Goal: Browse casually

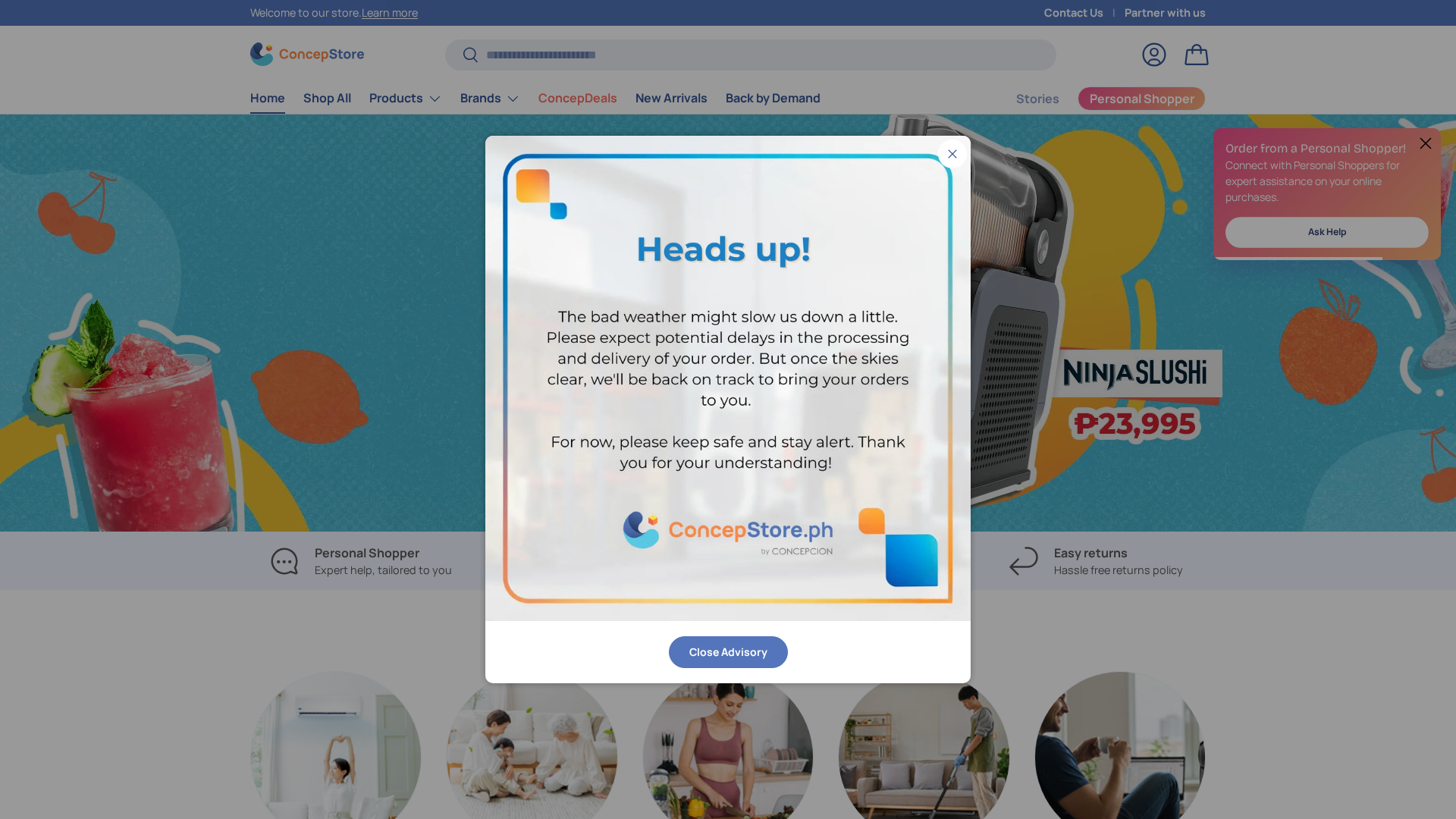
scroll to position [0, 1456]
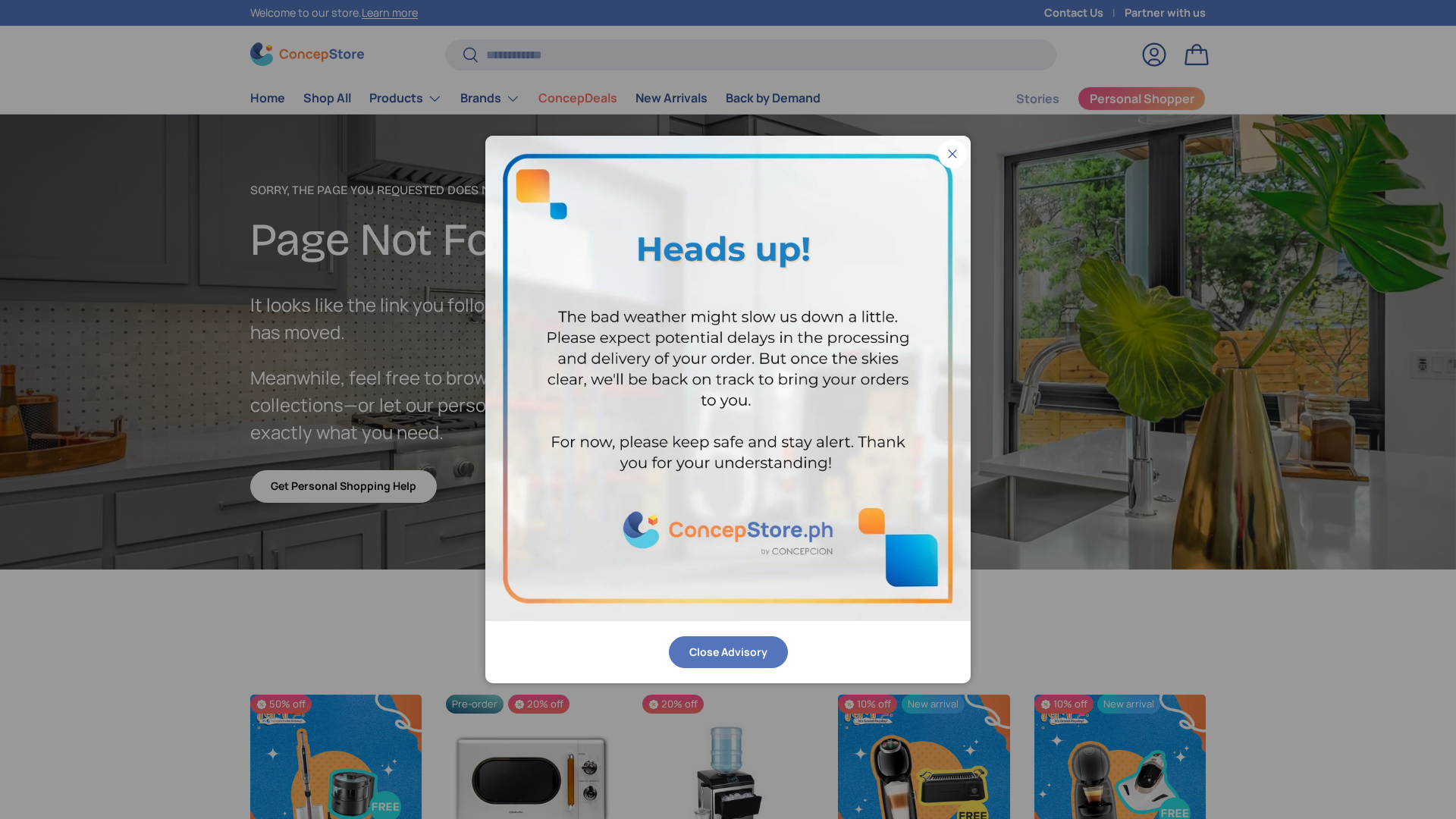
scroll to position [2635, 6200]
